Goal: Task Accomplishment & Management: Manage account settings

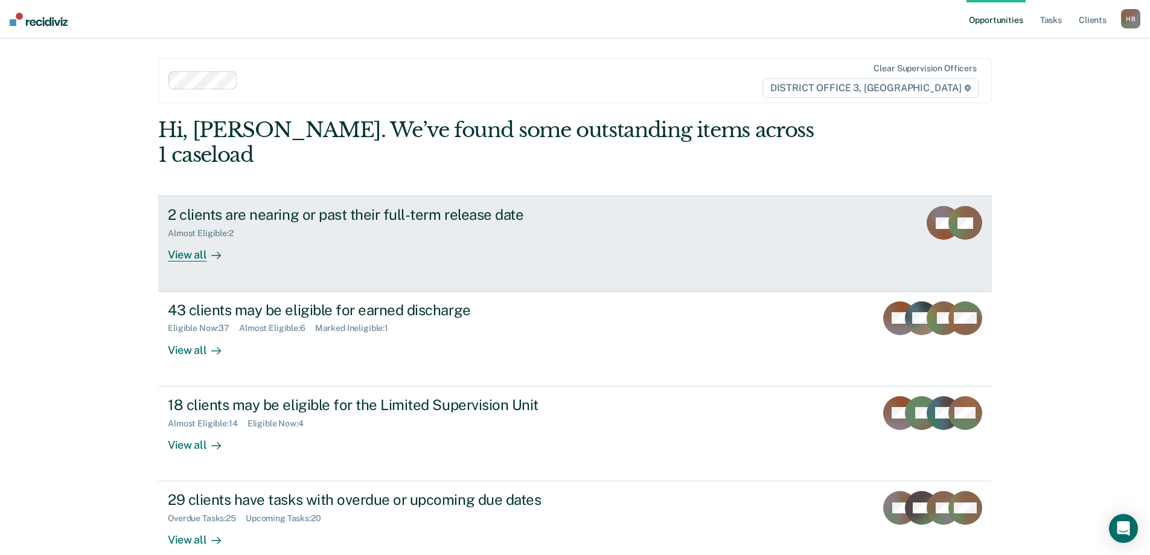
click at [417, 206] on div "2 clients are nearing or past their full-term release date" at bounding box center [380, 215] width 424 height 18
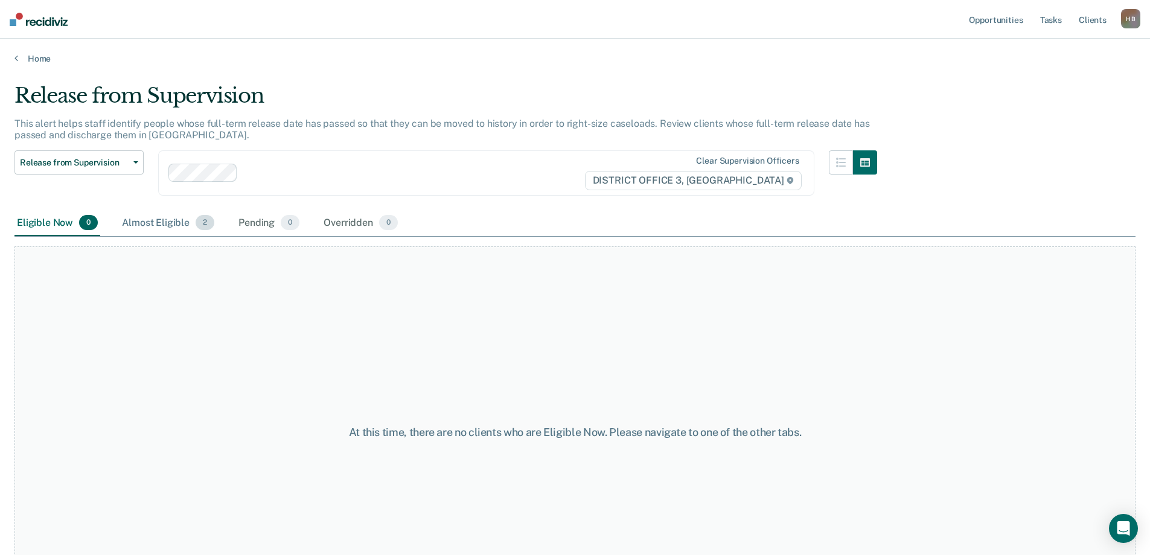
click at [169, 219] on div "Almost Eligible 2" at bounding box center [168, 223] width 97 height 27
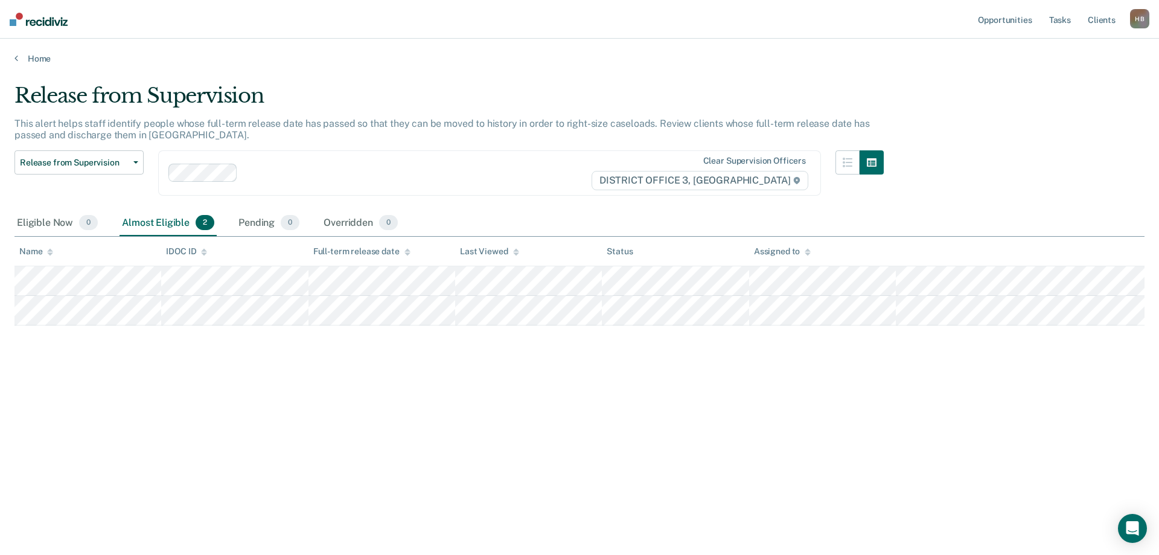
click at [13, 58] on div "Home" at bounding box center [579, 51] width 1159 height 25
click at [18, 58] on icon at bounding box center [16, 58] width 4 height 10
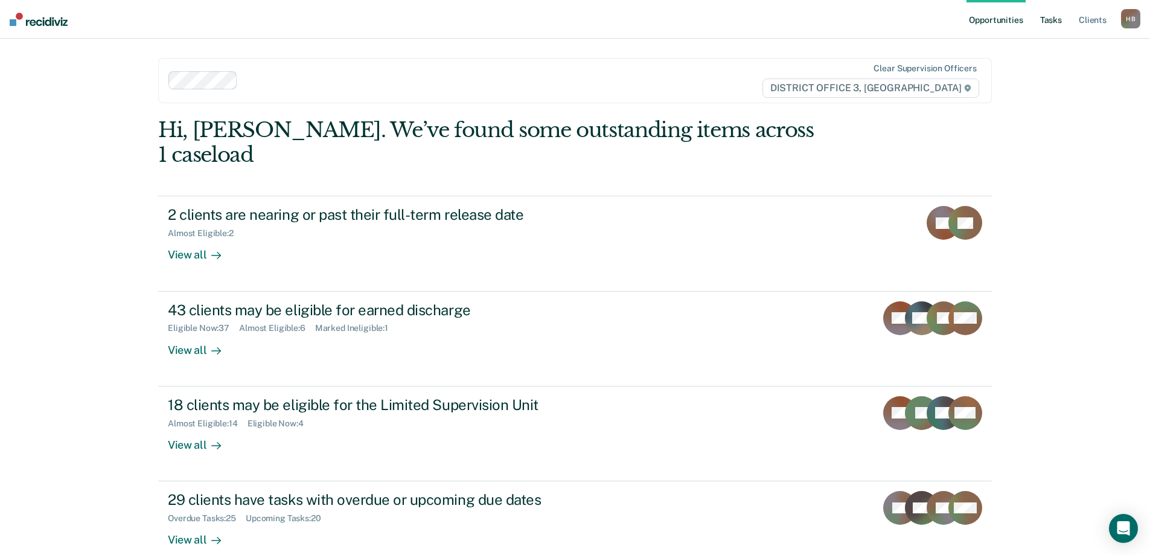
click at [1057, 19] on link "Tasks" at bounding box center [1051, 19] width 27 height 39
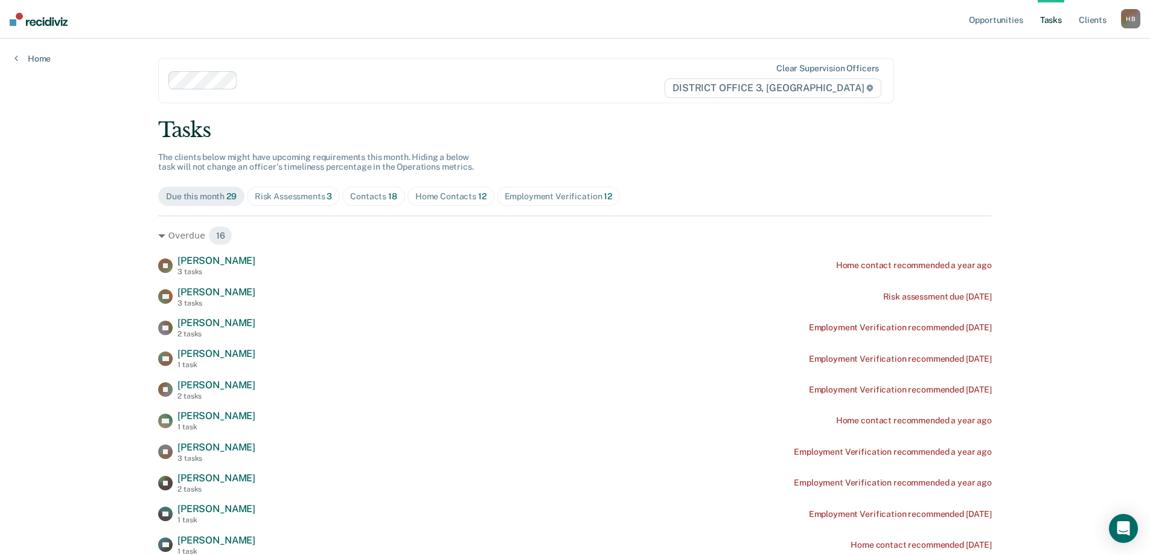
click at [369, 195] on div "Contacts 18" at bounding box center [373, 196] width 47 height 10
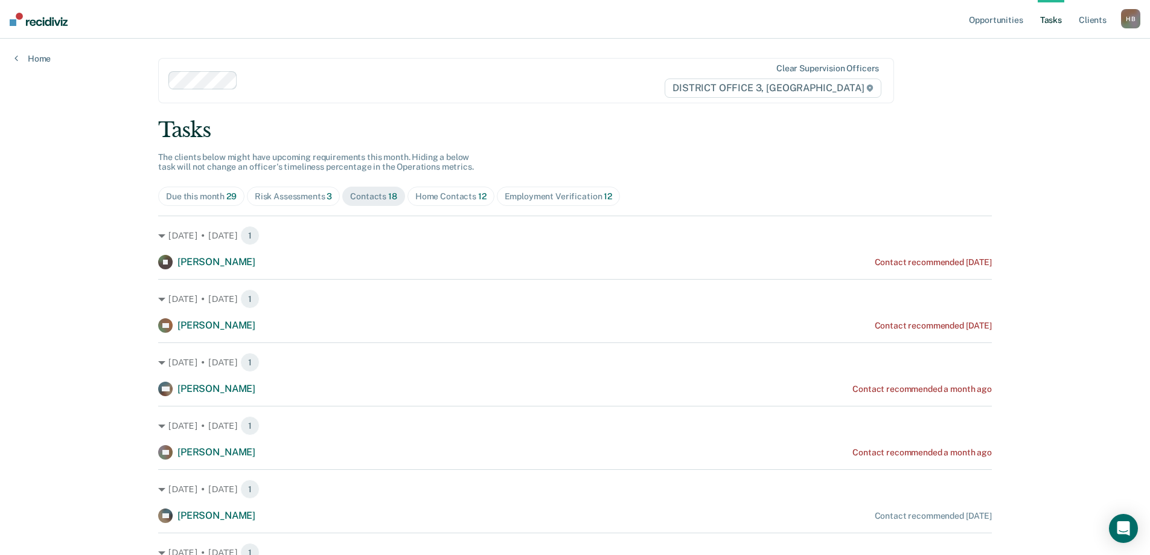
click at [290, 194] on div "Risk Assessments 3" at bounding box center [294, 196] width 78 height 10
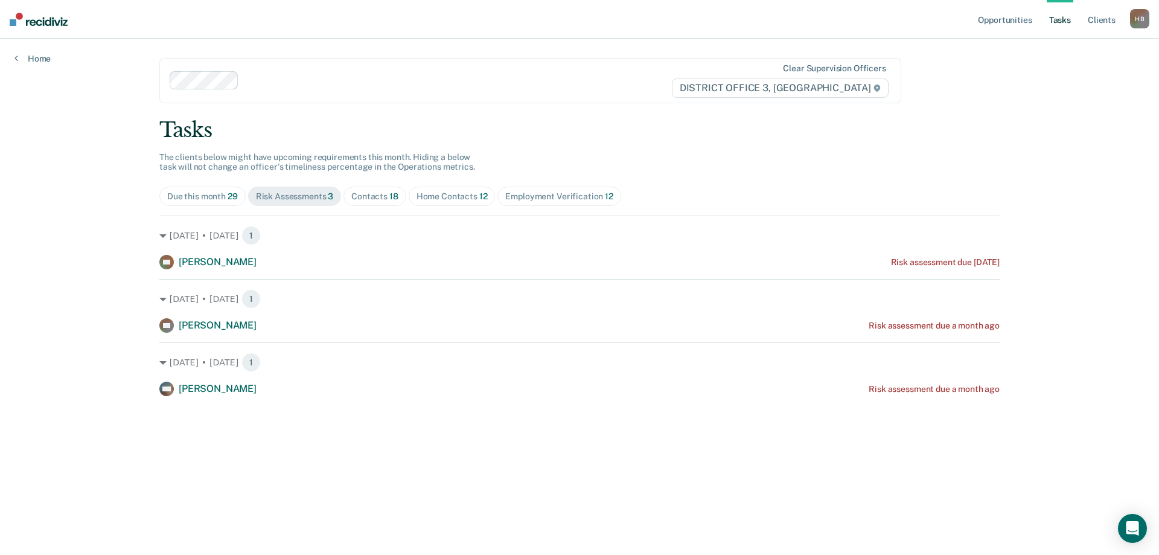
click at [545, 197] on div "Employment Verification 12" at bounding box center [558, 196] width 107 height 10
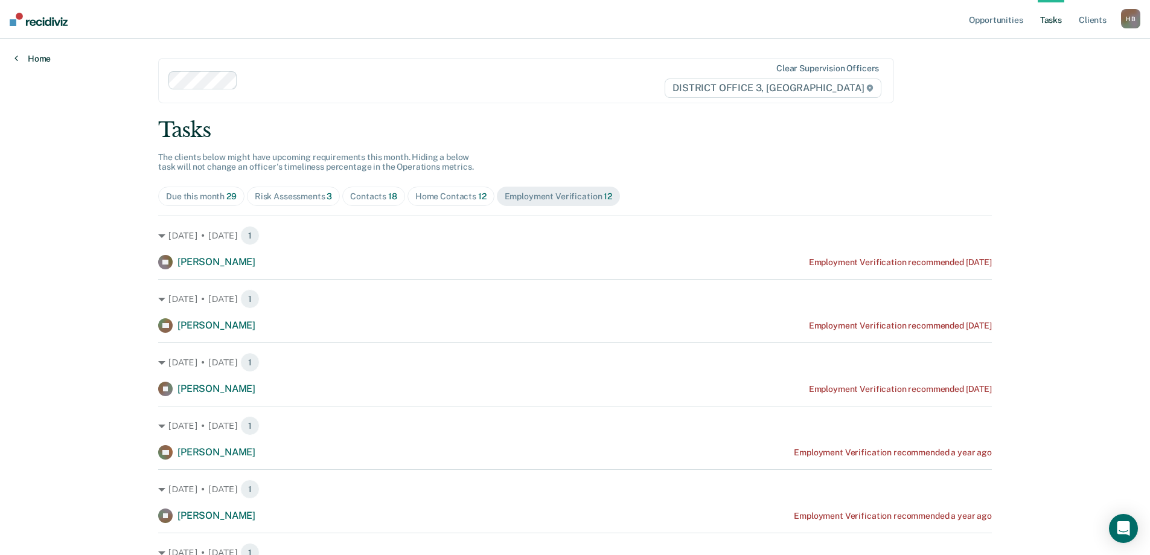
click at [37, 57] on link "Home" at bounding box center [32, 58] width 36 height 11
